Goal: Task Accomplishment & Management: Manage account settings

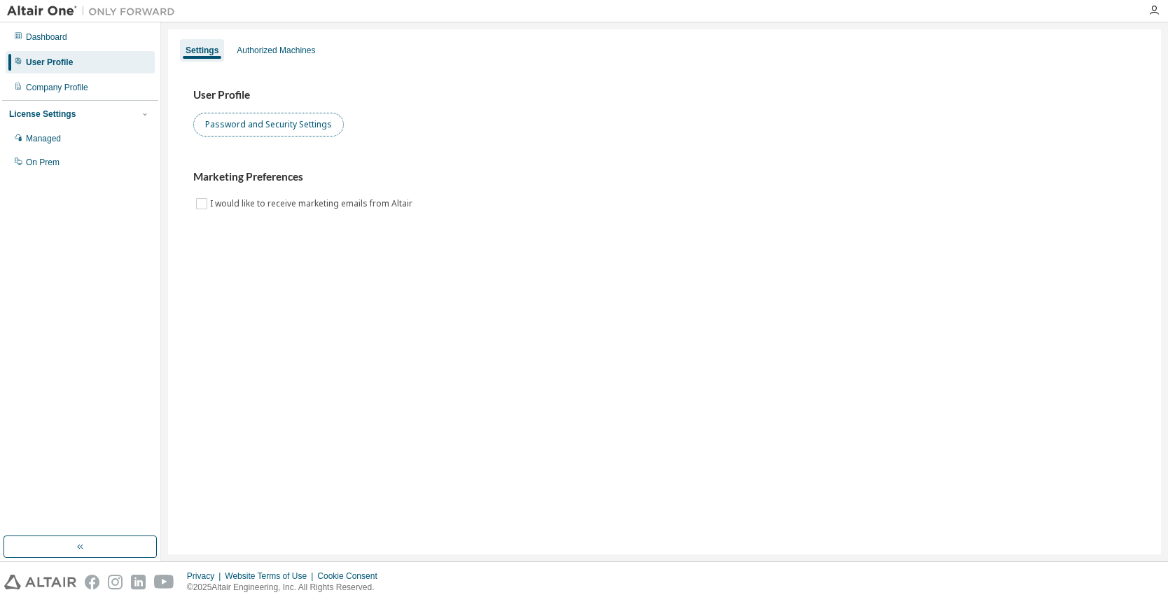
click at [216, 130] on button "Password and Security Settings" at bounding box center [268, 125] width 150 height 24
